Goal: Find specific page/section: Find specific page/section

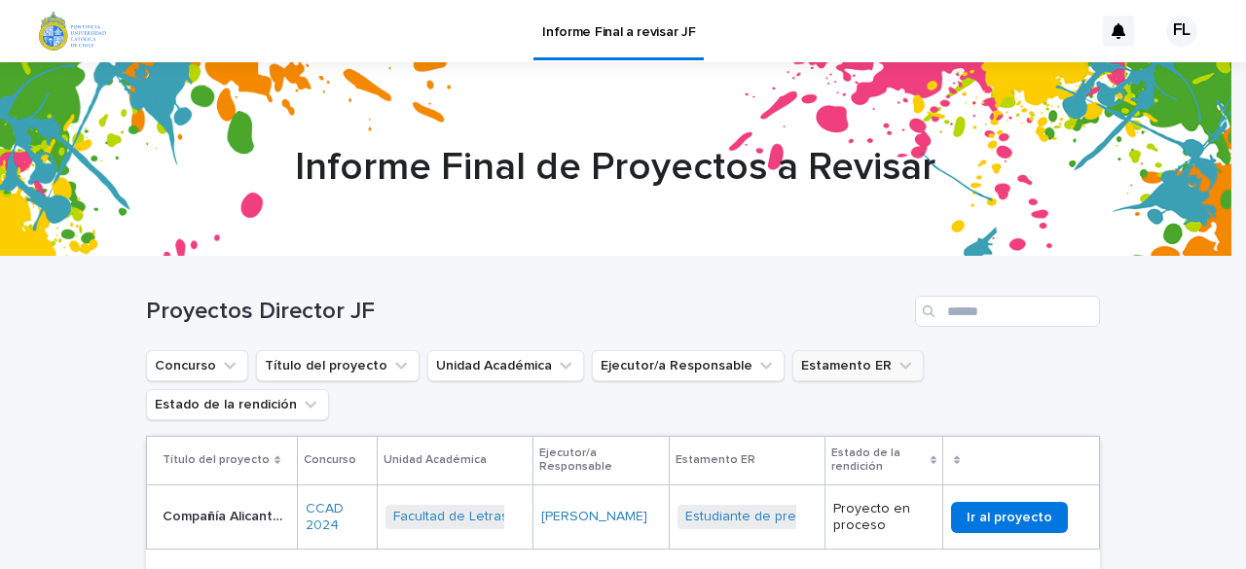
scroll to position [107, 0]
